Goal: Entertainment & Leisure: Consume media (video, audio)

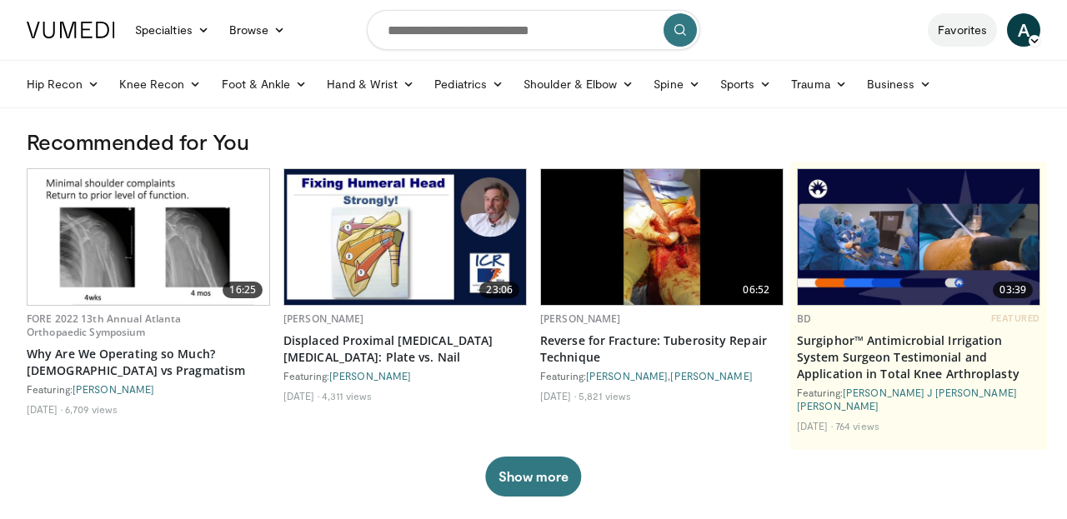
click at [969, 26] on link "Favorites" at bounding box center [961, 29] width 69 height 33
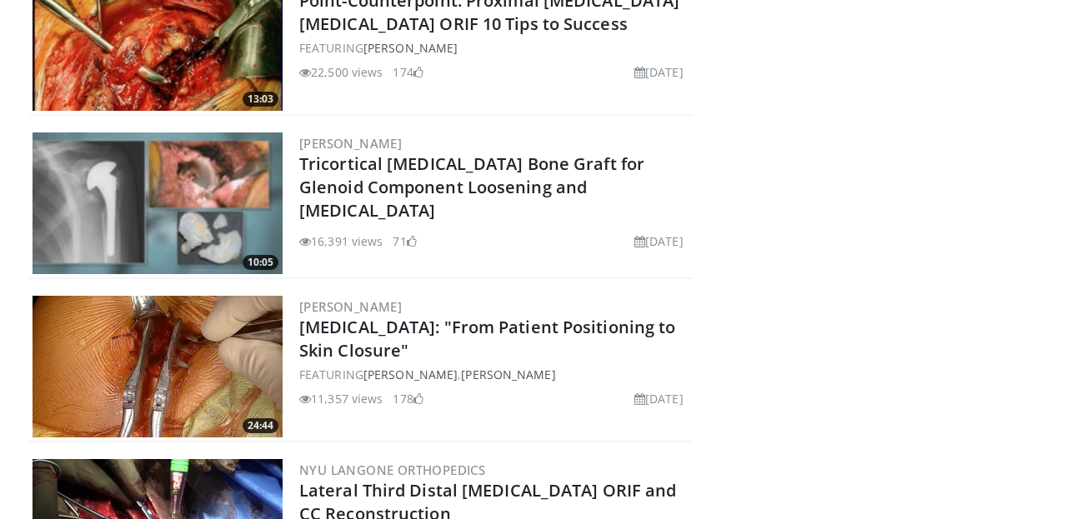
scroll to position [1548, 0]
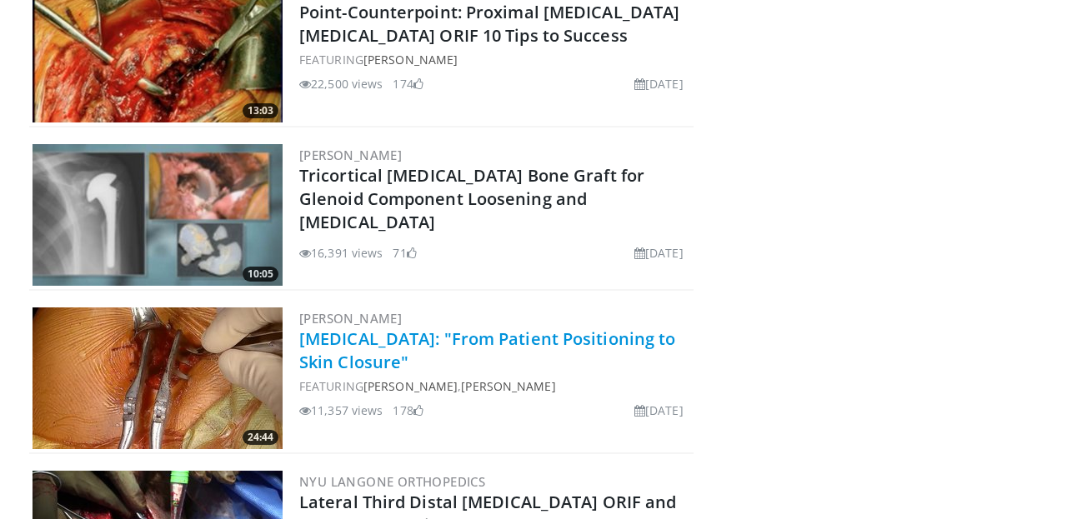
click at [329, 347] on link "[MEDICAL_DATA]: "From Patient Positioning to Skin Closure"" at bounding box center [487, 350] width 376 height 46
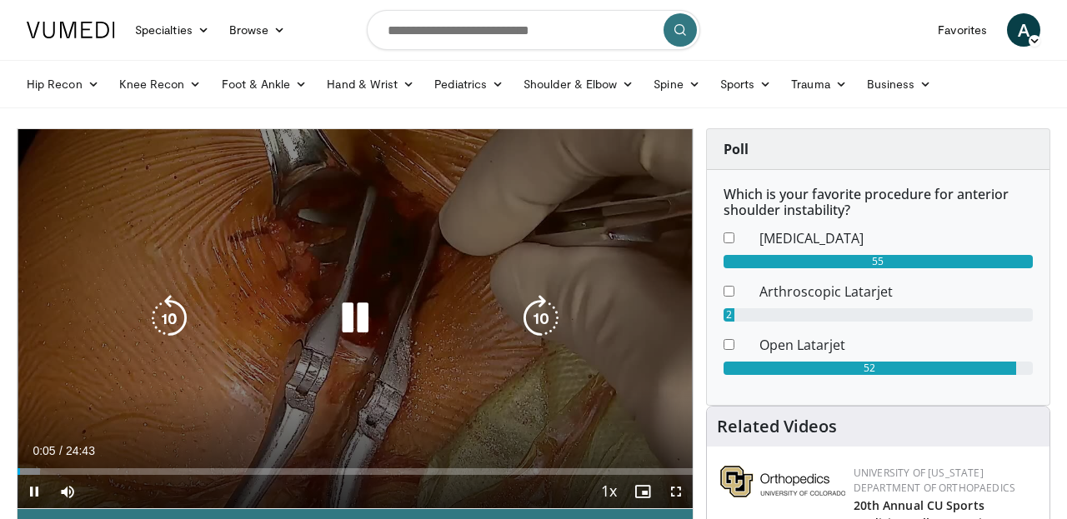
click at [347, 317] on icon "Video Player" at bounding box center [355, 318] width 47 height 47
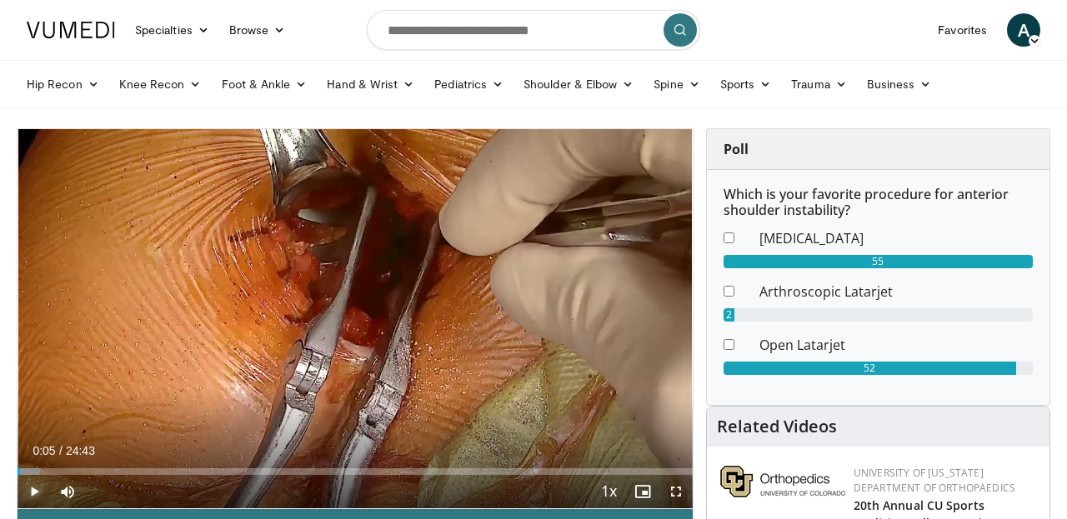
click at [46, 482] on span "Video Player" at bounding box center [33, 491] width 33 height 33
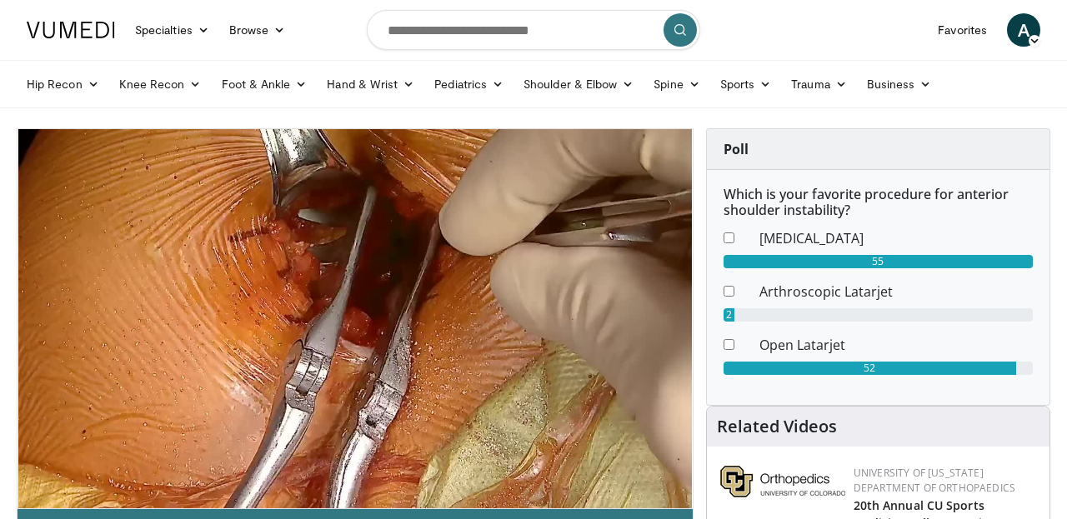
click at [17, 475] on button "Pause" at bounding box center [33, 491] width 33 height 33
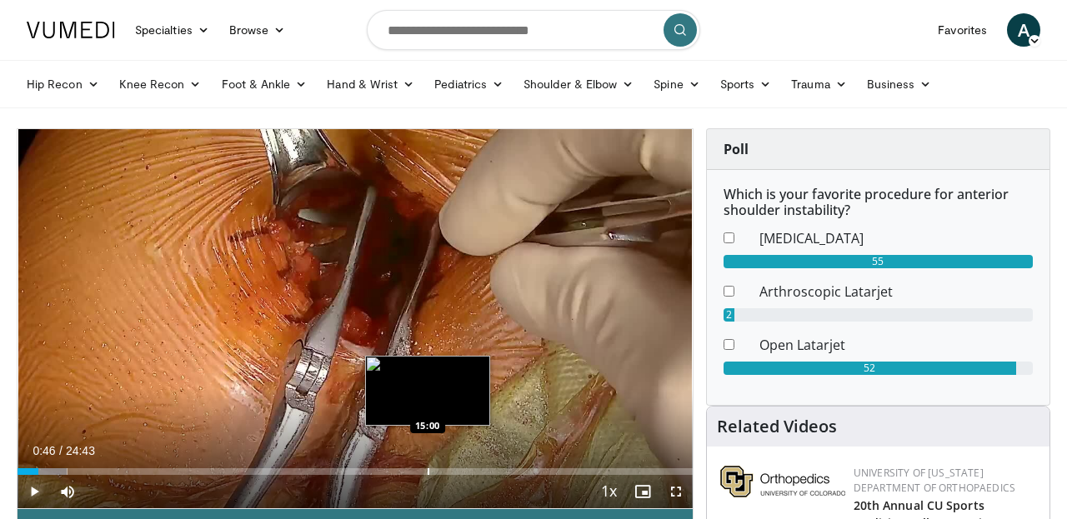
click at [17, 475] on button "Play" at bounding box center [33, 491] width 33 height 33
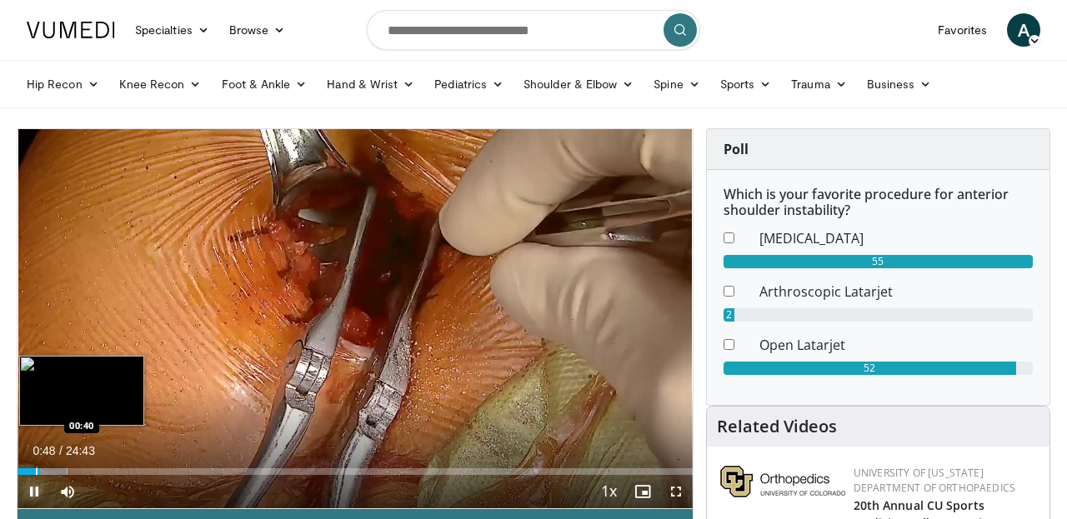
click at [36, 468] on div "Progress Bar" at bounding box center [37, 471] width 2 height 7
click at [30, 472] on div "Progress Bar" at bounding box center [31, 471] width 2 height 7
click at [28, 472] on div "10 seconds Tap to unmute" at bounding box center [354, 318] width 675 height 379
click at [27, 472] on div "Progress Bar" at bounding box center [28, 471] width 2 height 7
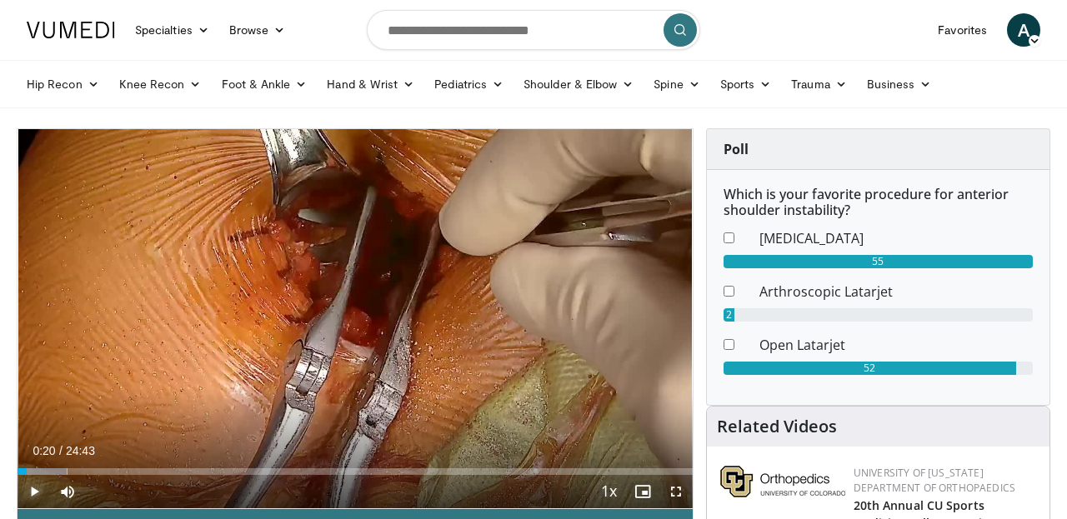
click at [33, 487] on span "Video Player" at bounding box center [33, 491] width 33 height 33
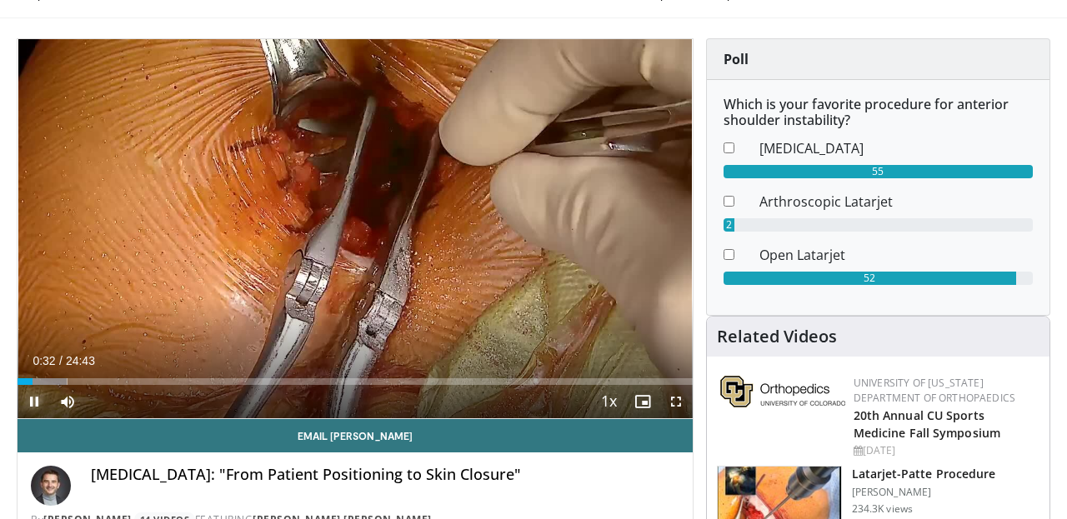
scroll to position [115, 0]
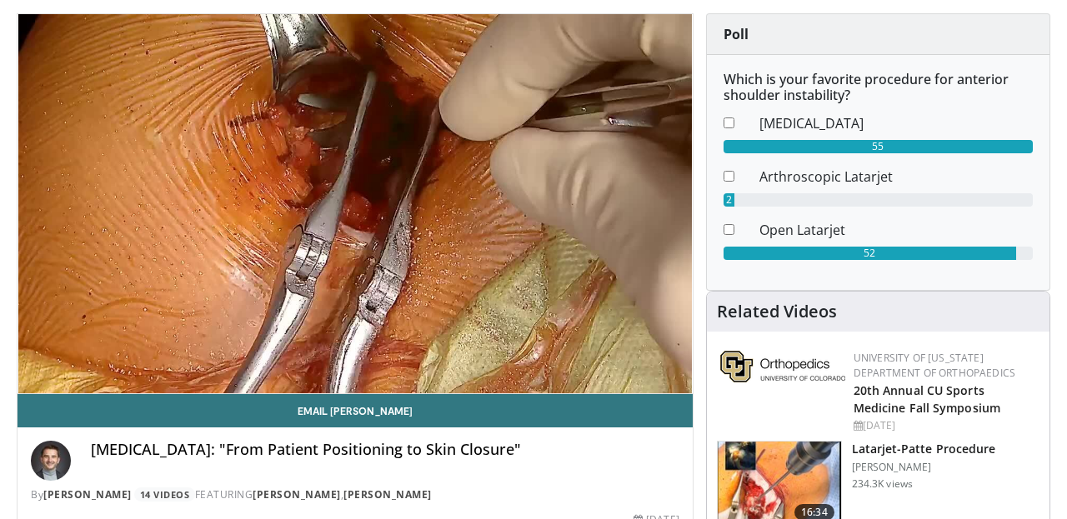
click at [677, 378] on div "10 seconds Tap to unmute" at bounding box center [354, 203] width 675 height 379
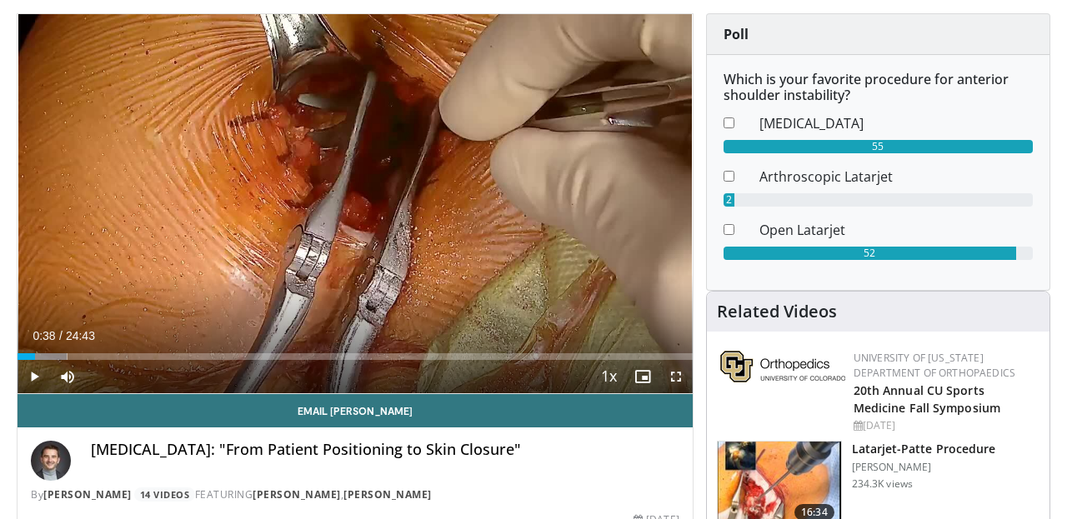
click at [677, 378] on span "Video Player" at bounding box center [675, 376] width 33 height 33
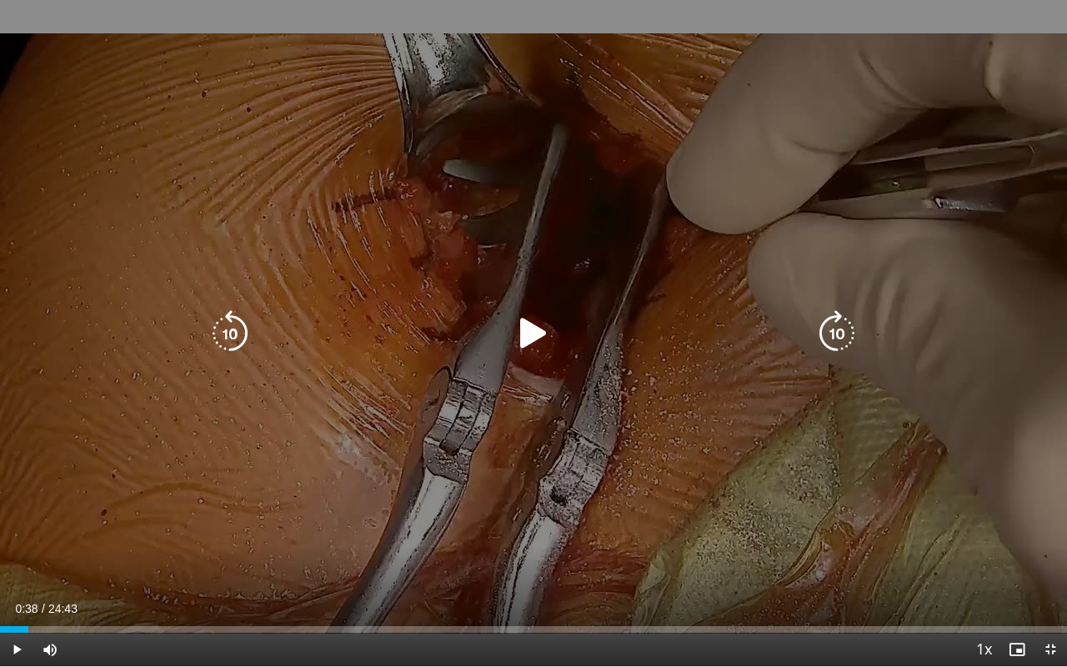
click at [532, 330] on icon "Video Player" at bounding box center [533, 333] width 47 height 47
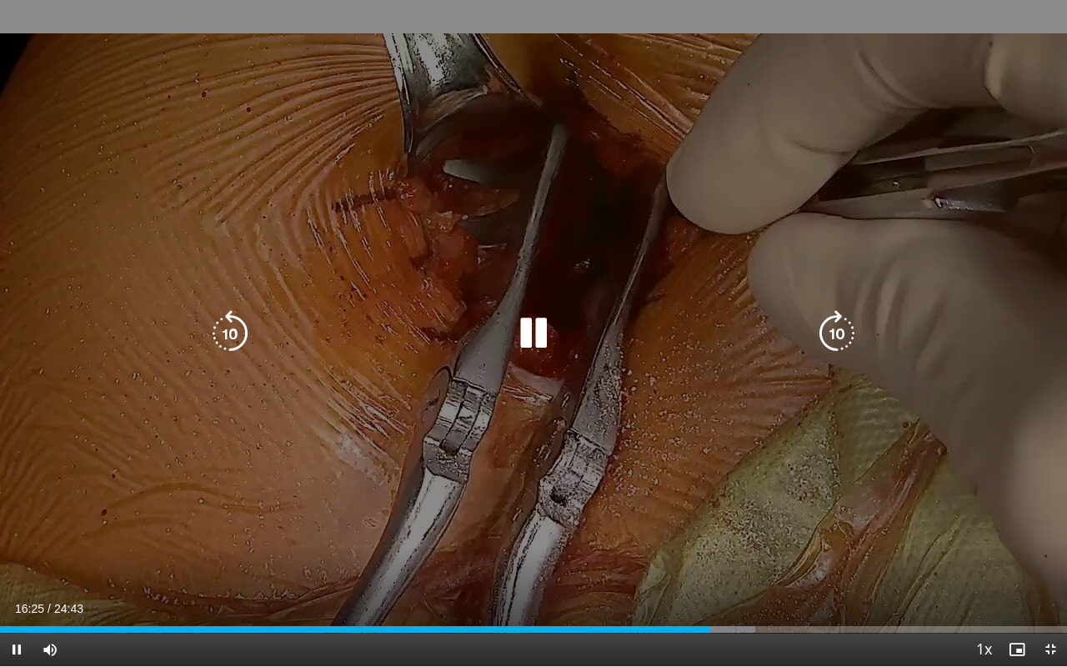
click at [237, 329] on icon "Video Player" at bounding box center [230, 333] width 47 height 47
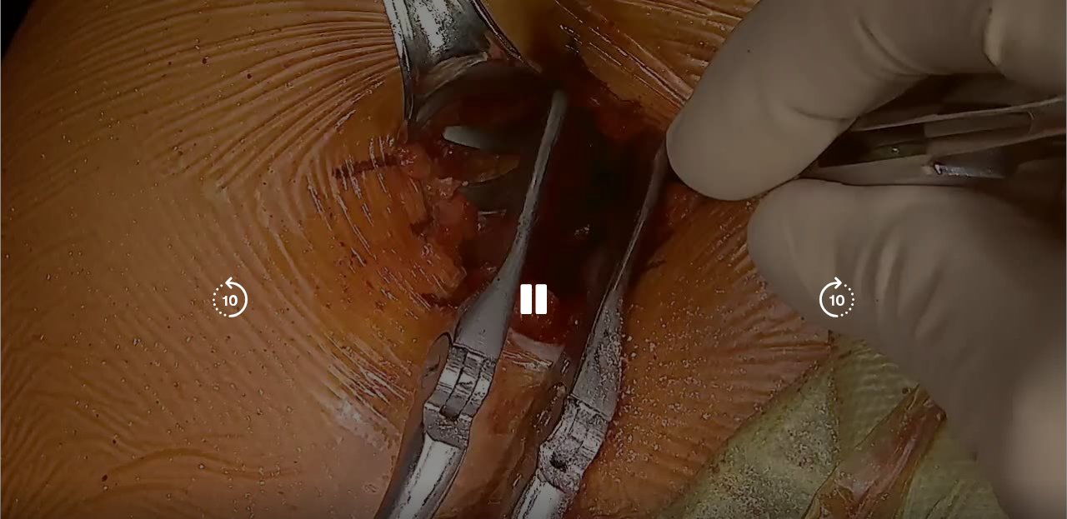
scroll to position [135, 0]
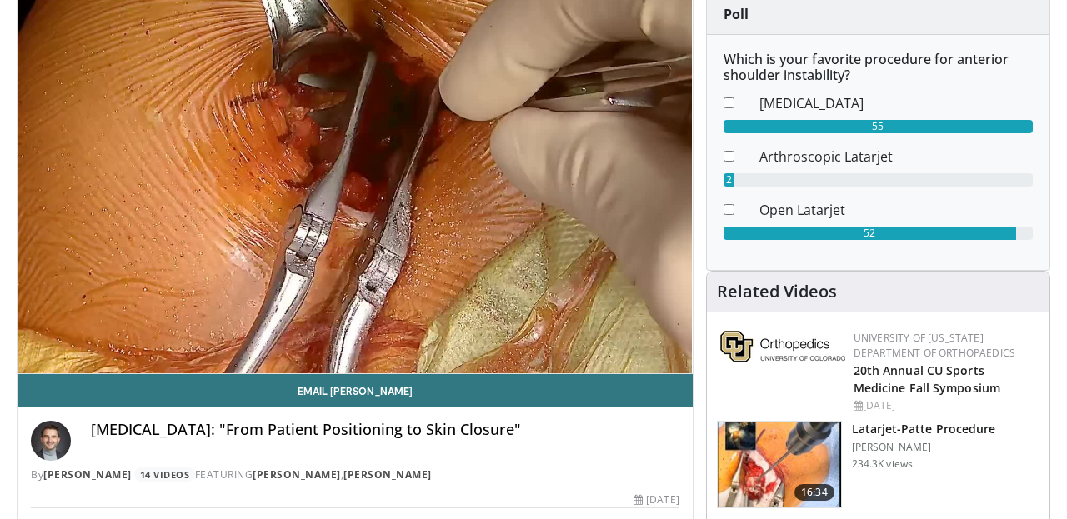
click at [793, 482] on img at bounding box center [778, 465] width 123 height 87
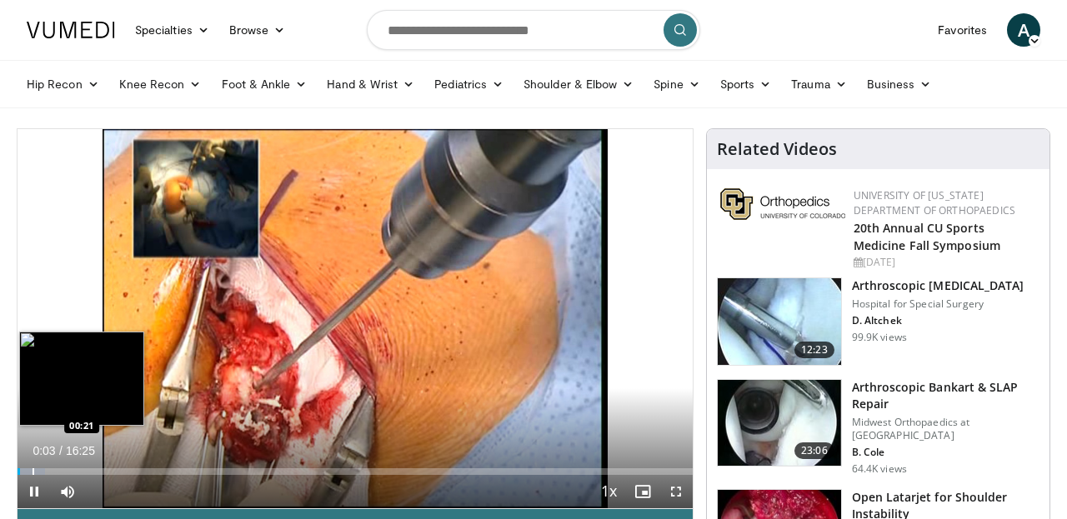
click at [32, 471] on div "Progress Bar" at bounding box center [33, 471] width 2 height 7
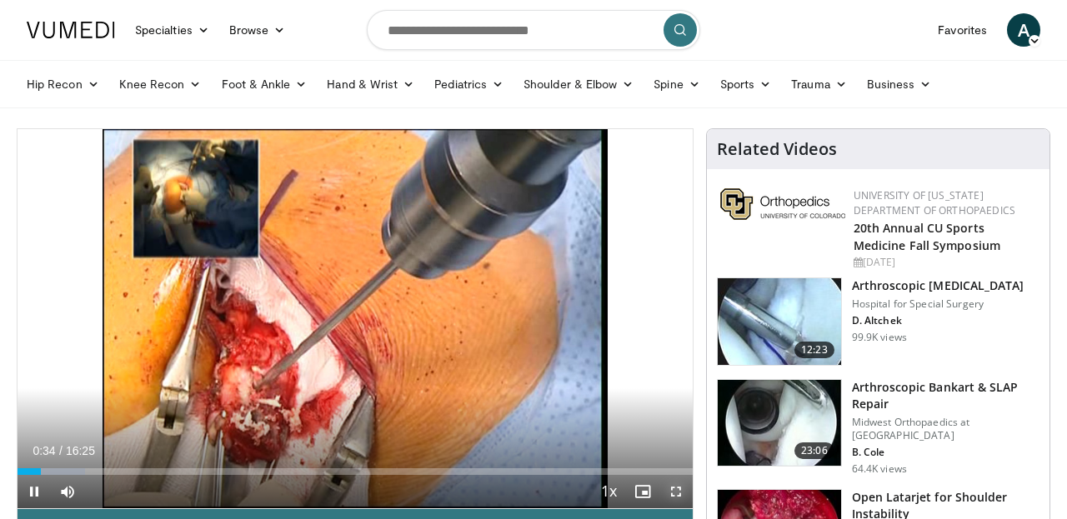
click at [673, 491] on span "Video Player" at bounding box center [675, 491] width 33 height 33
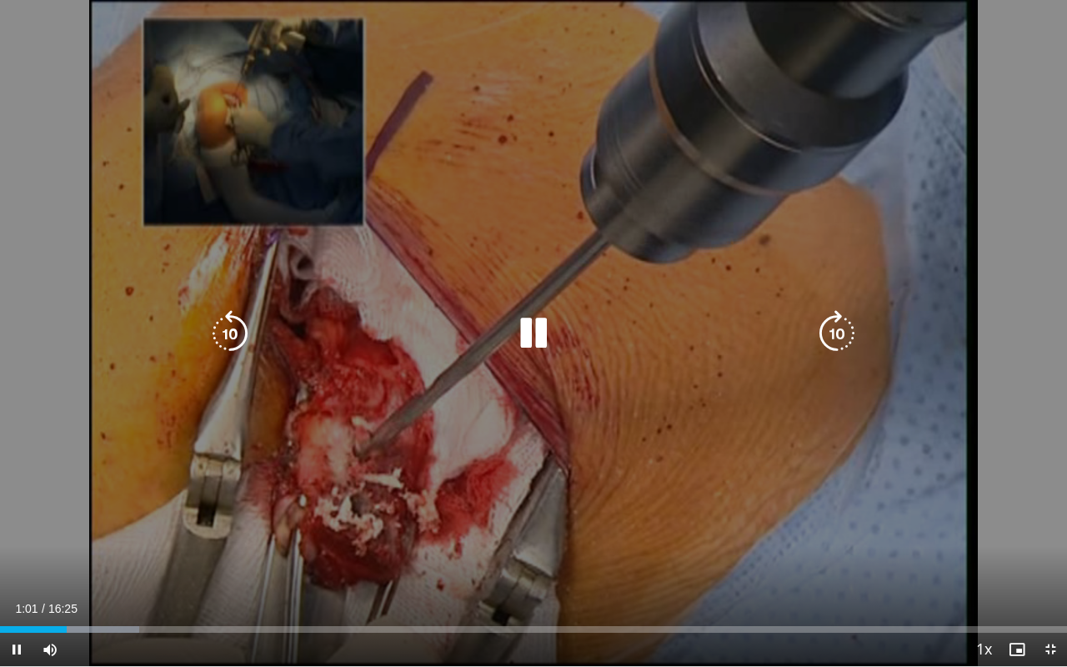
click at [525, 323] on icon "Video Player" at bounding box center [533, 333] width 47 height 47
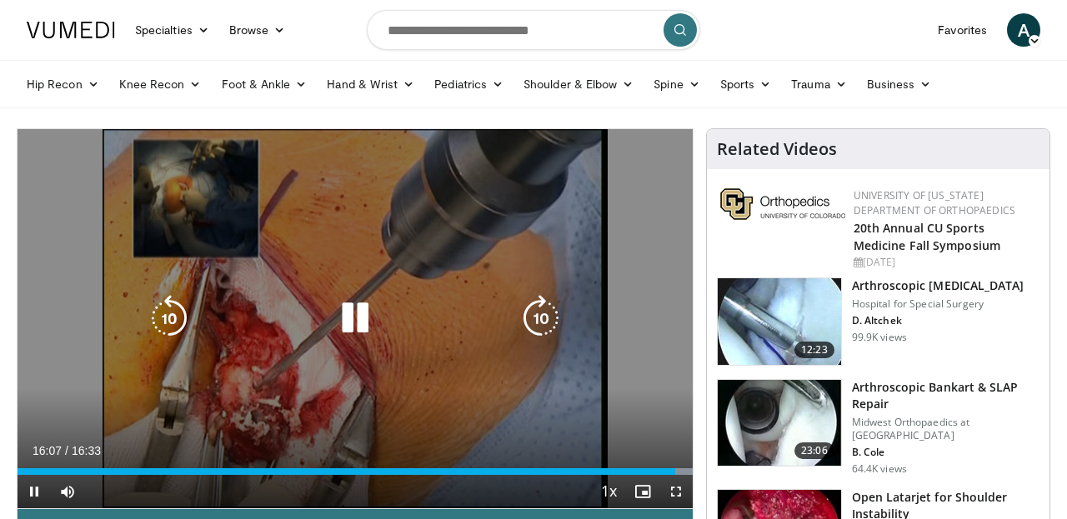
click at [354, 322] on icon "Video Player" at bounding box center [355, 318] width 47 height 47
